Goal: Browse casually

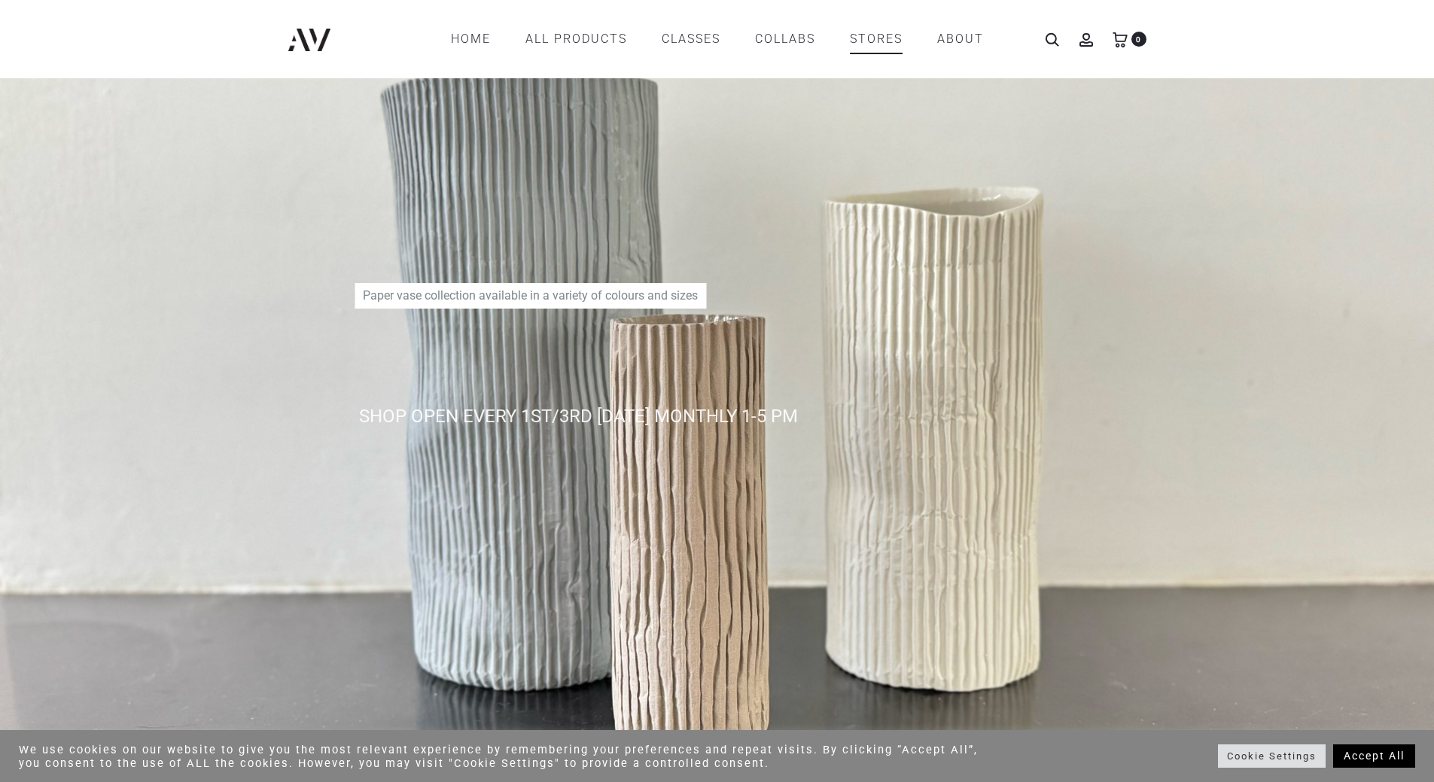
click at [888, 42] on link "STORES" at bounding box center [876, 39] width 53 height 26
click at [786, 36] on link "COLLABS" at bounding box center [785, 39] width 60 height 26
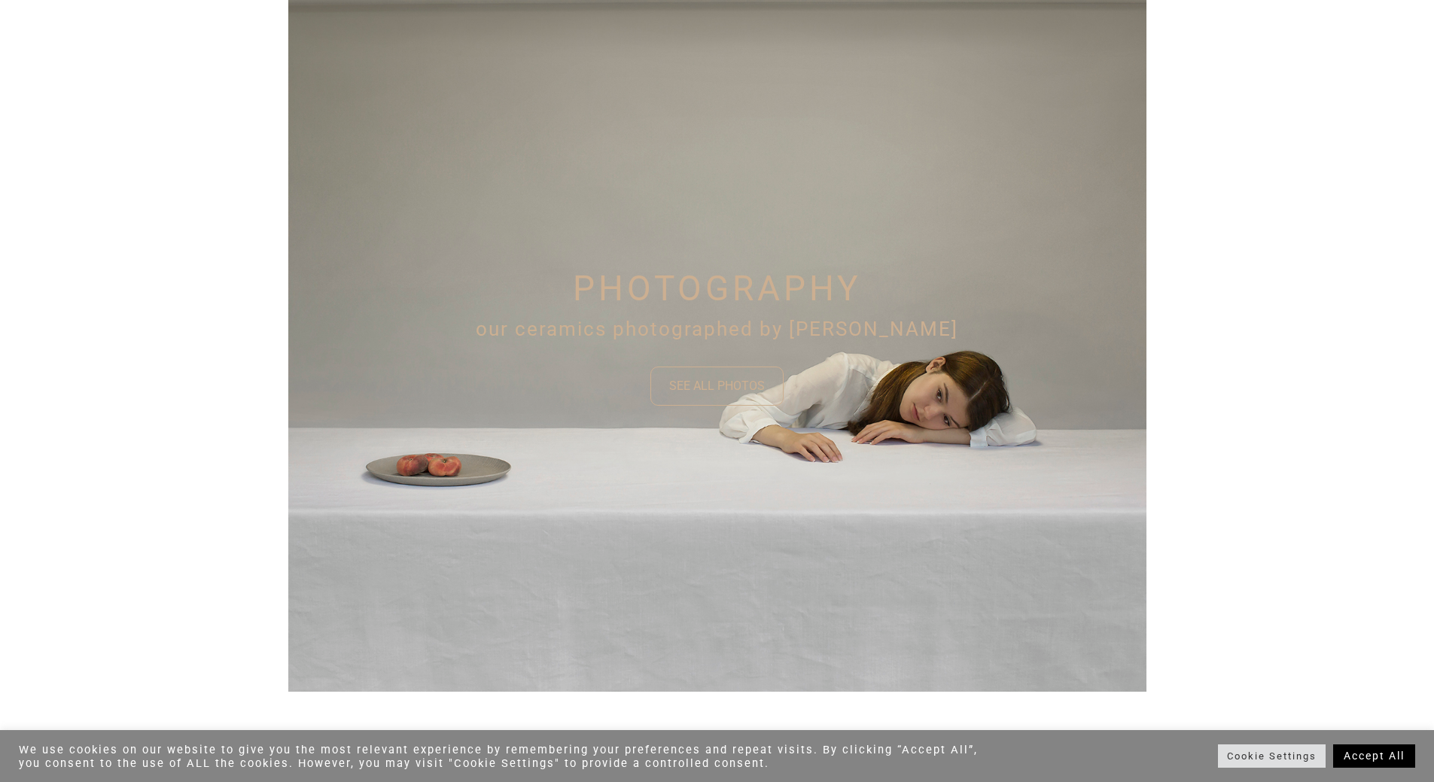
scroll to position [1063, 0]
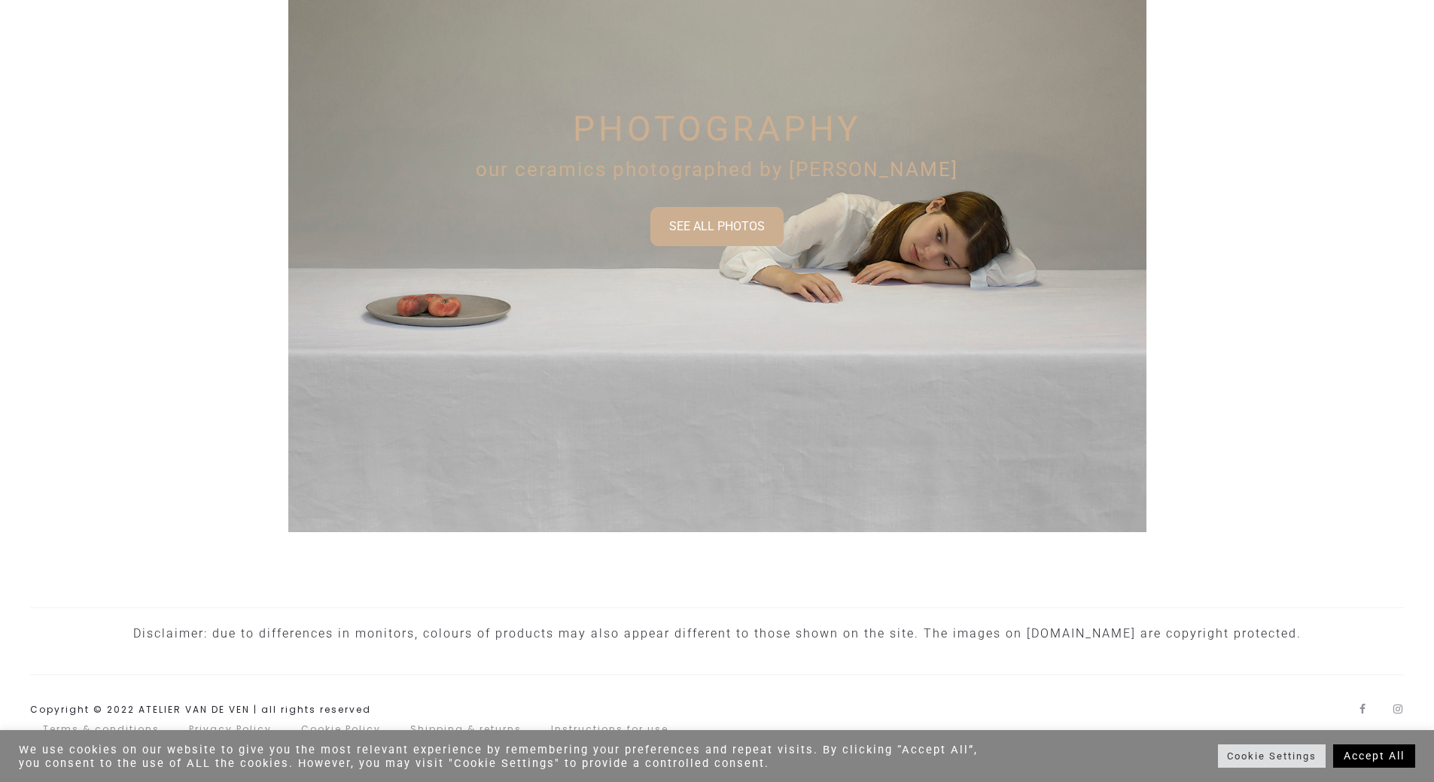
click at [736, 233] on div "SEE ALL PHOTOS" at bounding box center [717, 227] width 96 height 18
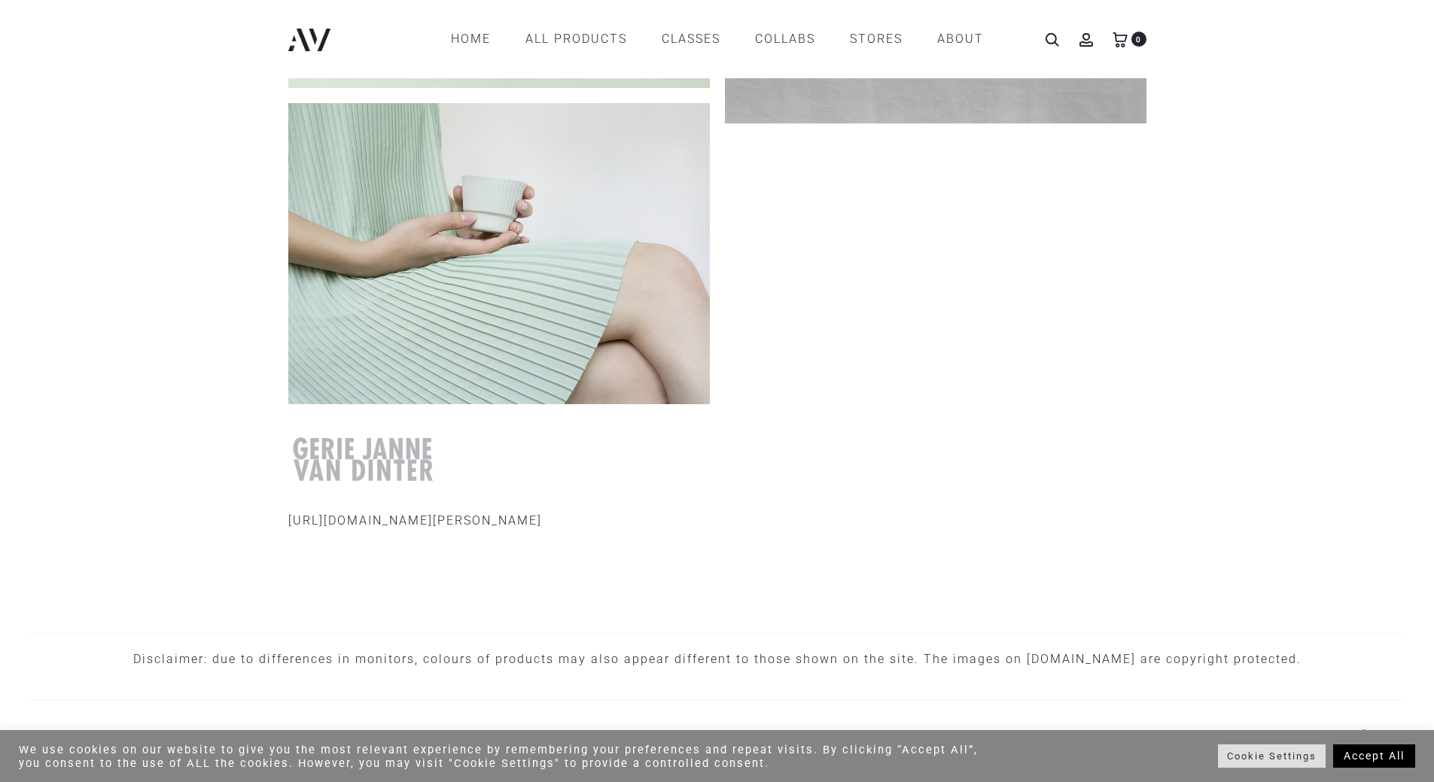
scroll to position [372, 0]
